Goal: Navigation & Orientation: Find specific page/section

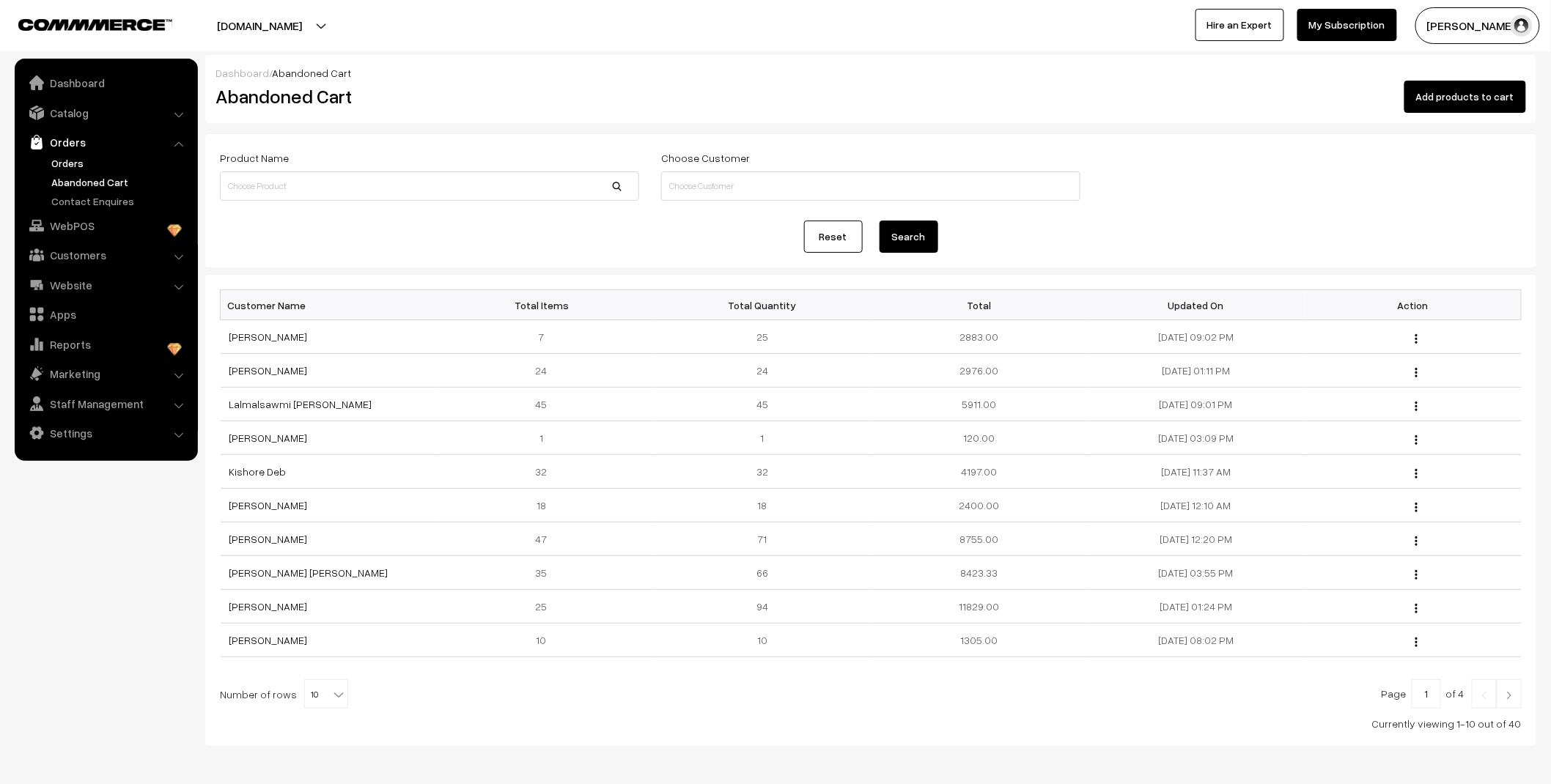
click at [76, 158] on link "Orders" at bounding box center [120, 163] width 145 height 16
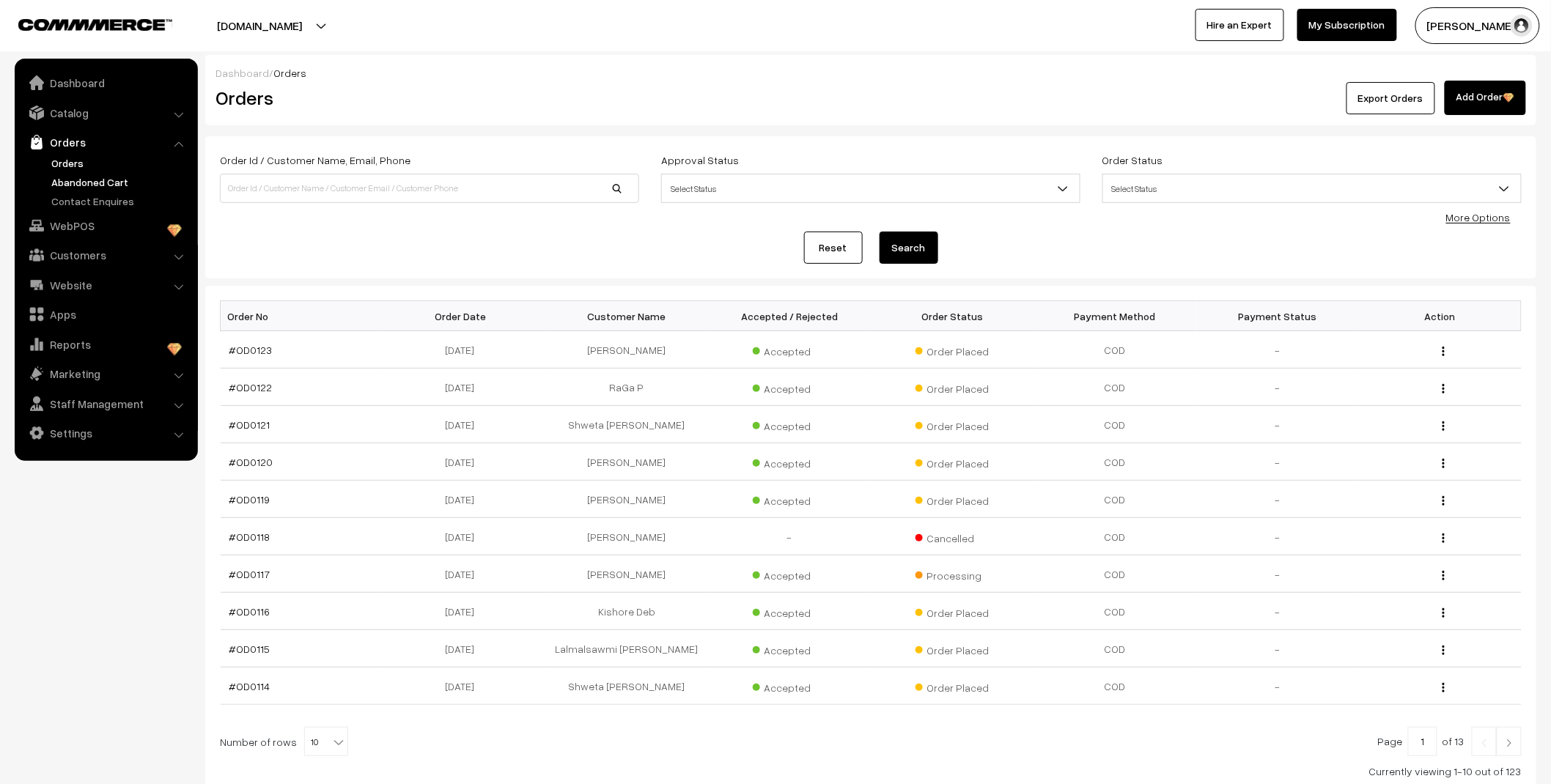
click at [110, 179] on link "Abandoned Cart" at bounding box center [120, 182] width 145 height 16
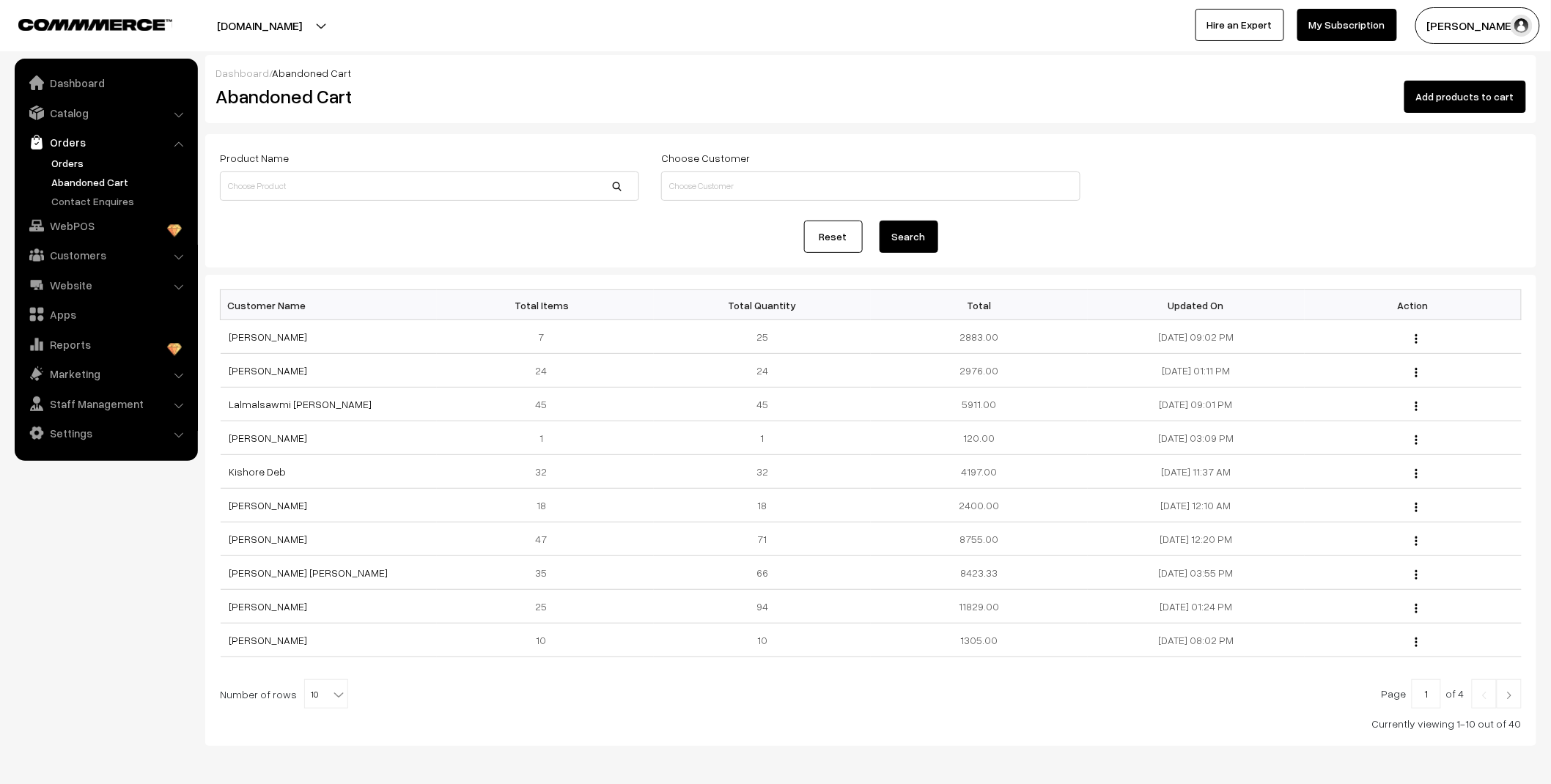
click at [68, 162] on link "Orders" at bounding box center [120, 163] width 145 height 16
